Goal: Answer question/provide support: Share knowledge or assist other users

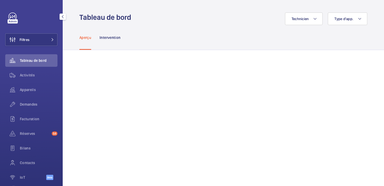
scroll to position [23, 0]
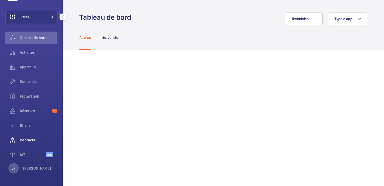
click at [30, 139] on span "Contacts" at bounding box center [39, 140] width 38 height 5
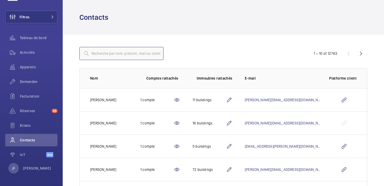
click at [137, 58] on input "text" at bounding box center [122, 53] width 84 height 13
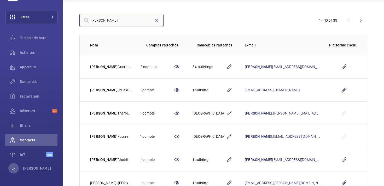
scroll to position [34, 0]
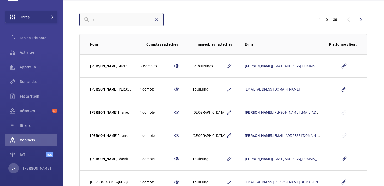
type input "f"
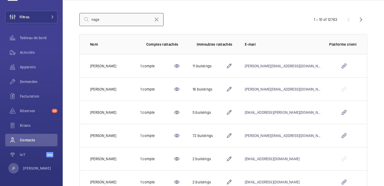
scroll to position [14, 0]
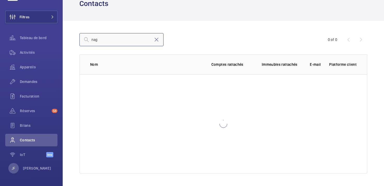
scroll to position [34, 0]
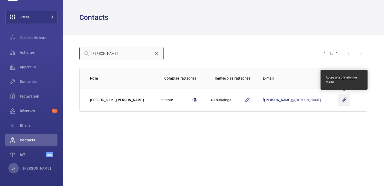
type input "[PERSON_NAME]"
click at [345, 99] on wm-front-icon-button at bounding box center [344, 100] width 13 height 13
